Goal: Task Accomplishment & Management: Complete application form

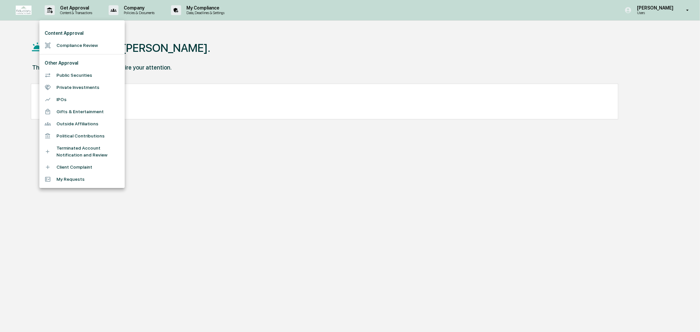
click at [71, 44] on li "Compliance Review" at bounding box center [81, 45] width 85 height 12
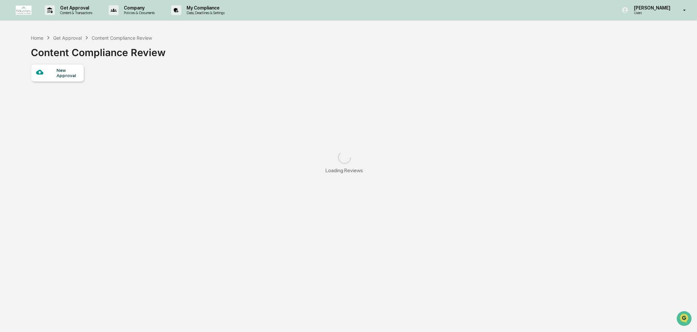
click at [62, 72] on div "New Approval" at bounding box center [67, 73] width 22 height 11
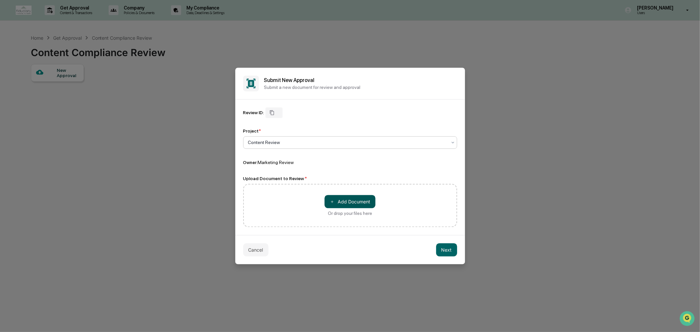
click at [340, 198] on button "＋ Add Document" at bounding box center [350, 201] width 51 height 13
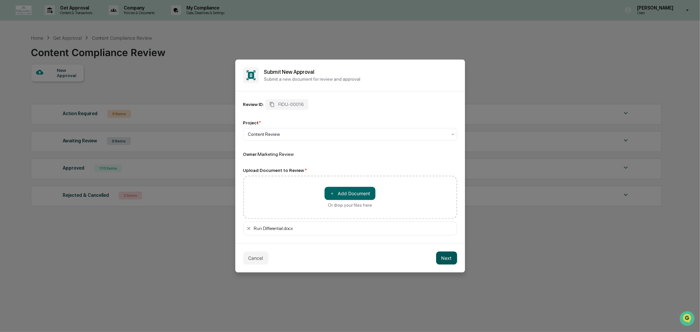
click at [438, 257] on button "Next" at bounding box center [446, 258] width 21 height 13
click at [438, 257] on div "Cancel Next" at bounding box center [350, 258] width 230 height 29
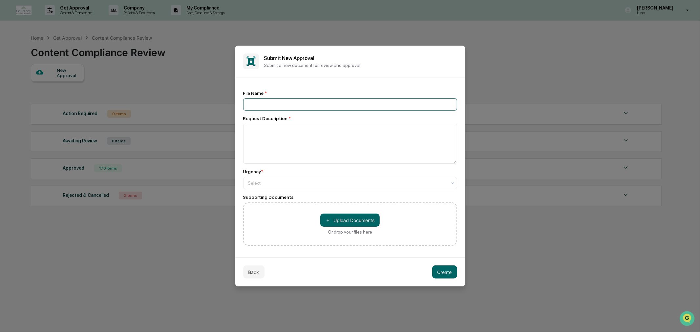
click at [284, 102] on input at bounding box center [350, 104] width 214 height 12
click at [257, 270] on button "Back" at bounding box center [253, 272] width 21 height 13
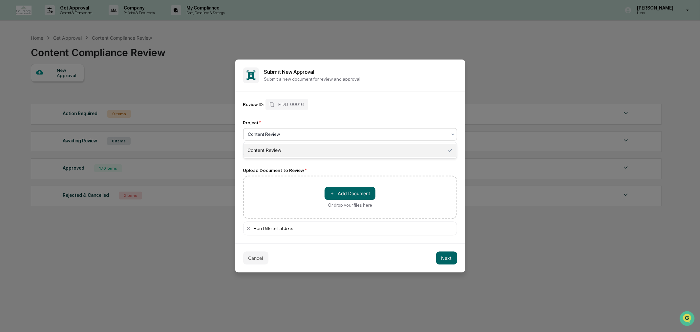
click at [391, 136] on div at bounding box center [347, 134] width 199 height 7
click at [444, 256] on button "Next" at bounding box center [446, 258] width 21 height 13
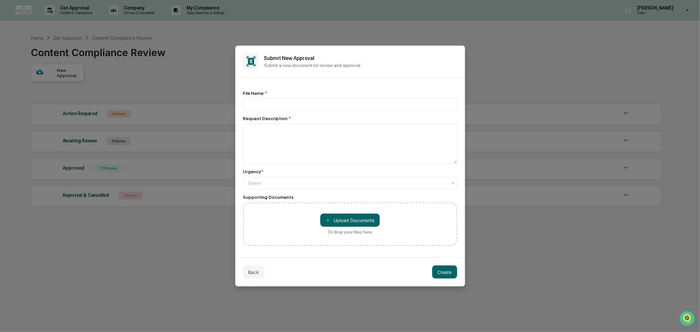
click at [334, 97] on div "File Name *" at bounding box center [350, 101] width 214 height 20
click at [329, 112] on div "File Name * Request Description * Urgency * Select Supporting Documents ＋ Uploa…" at bounding box center [350, 168] width 214 height 155
click at [335, 110] on input at bounding box center [350, 104] width 214 height 12
type input "**********"
type textarea "**********"
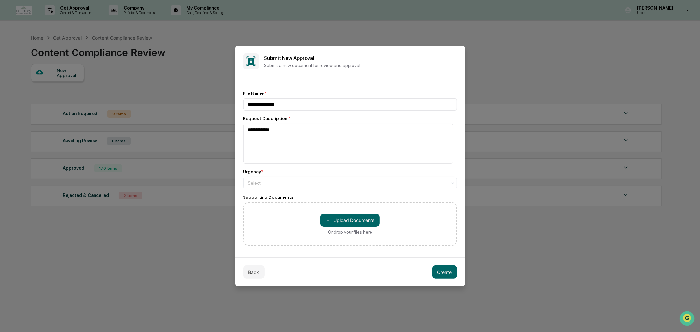
click at [325, 191] on div "**********" at bounding box center [350, 168] width 214 height 155
click at [324, 188] on div "Select" at bounding box center [348, 183] width 206 height 9
click at [320, 189] on div "Select" at bounding box center [350, 183] width 214 height 12
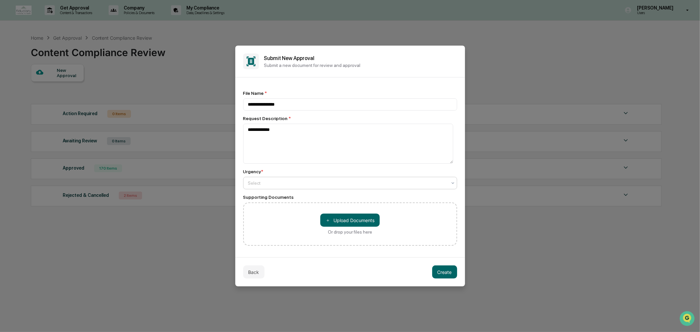
click at [319, 185] on div at bounding box center [347, 183] width 199 height 7
click at [308, 206] on div "High" at bounding box center [349, 199] width 210 height 13
click at [311, 183] on div at bounding box center [347, 183] width 199 height 7
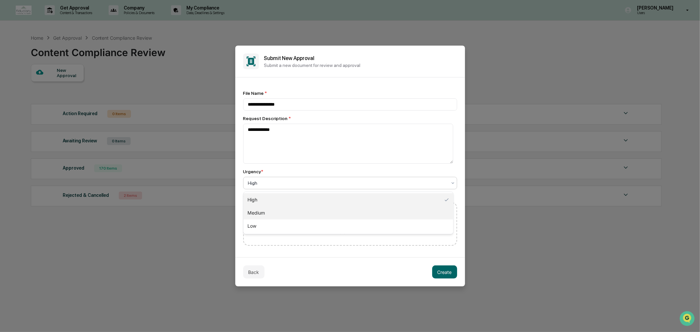
click at [300, 213] on div "Medium" at bounding box center [349, 212] width 210 height 13
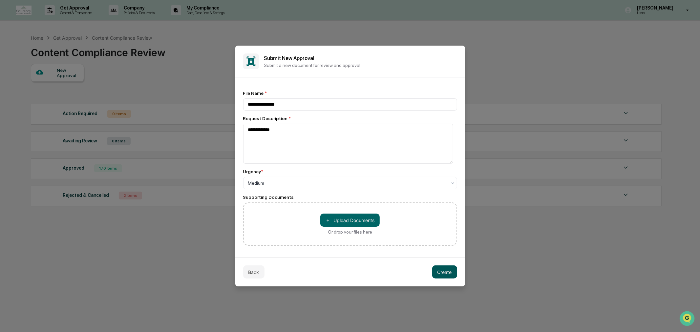
click at [447, 272] on button "Create" at bounding box center [444, 272] width 25 height 13
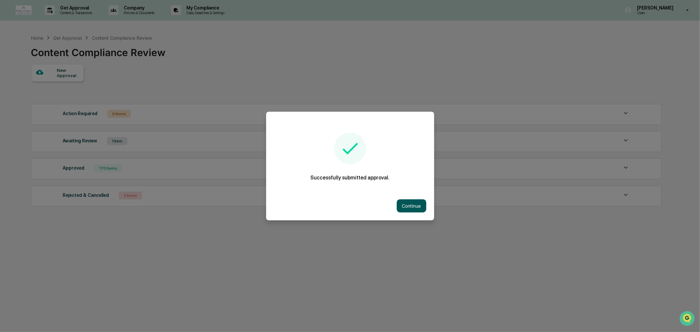
click at [421, 206] on button "Continue" at bounding box center [412, 206] width 30 height 13
